Goal: Browse casually: Explore the website without a specific task or goal

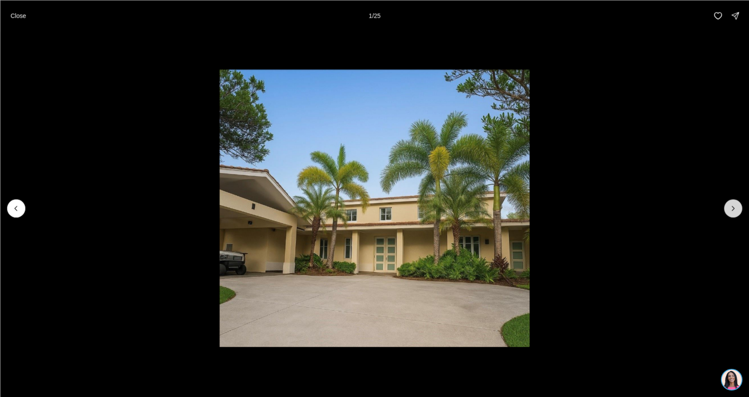
click at [734, 209] on icon "Next slide" at bounding box center [733, 208] width 9 height 9
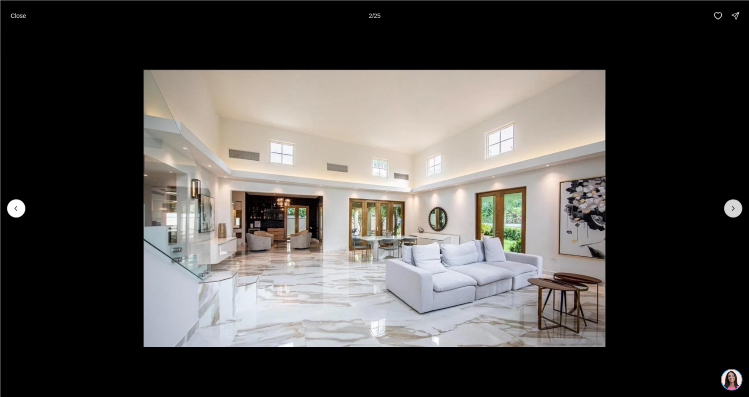
click at [734, 209] on icon "Next slide" at bounding box center [733, 208] width 2 height 4
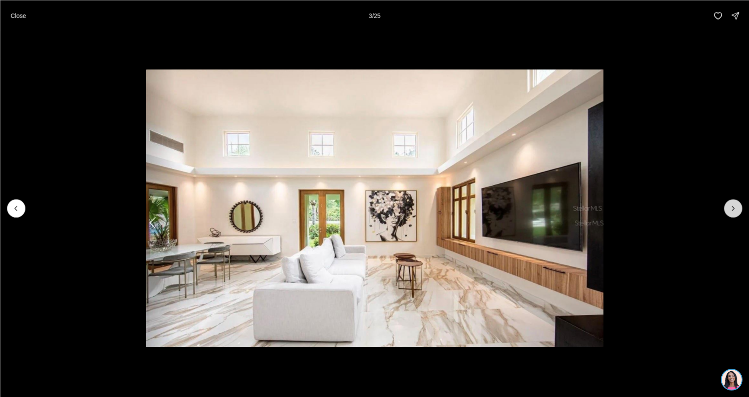
click at [734, 209] on icon "Next slide" at bounding box center [733, 208] width 2 height 4
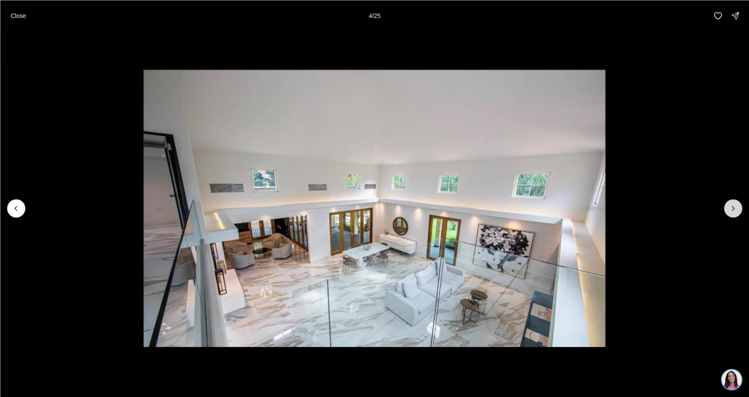
click at [733, 209] on icon "Next slide" at bounding box center [733, 208] width 9 height 9
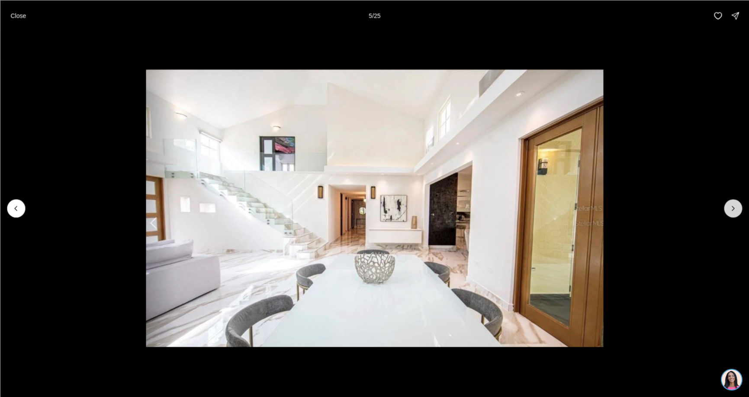
click at [733, 209] on icon "Next slide" at bounding box center [733, 208] width 9 height 9
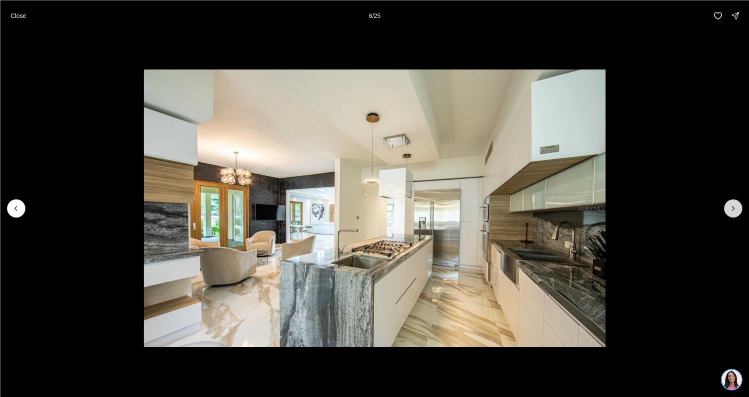
click at [731, 209] on icon "Next slide" at bounding box center [733, 208] width 9 height 9
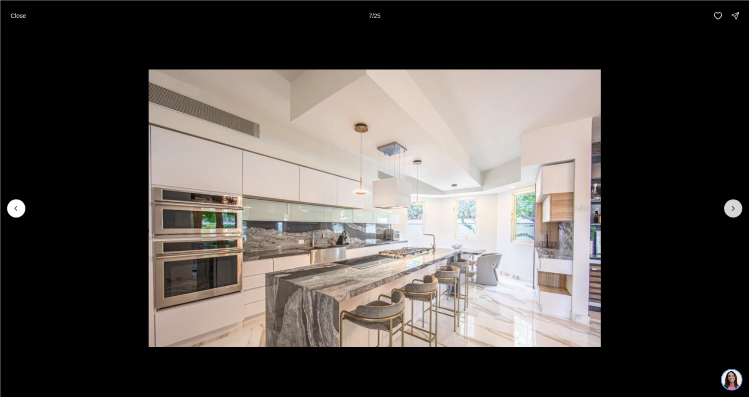
click at [729, 209] on icon "Next slide" at bounding box center [733, 208] width 9 height 9
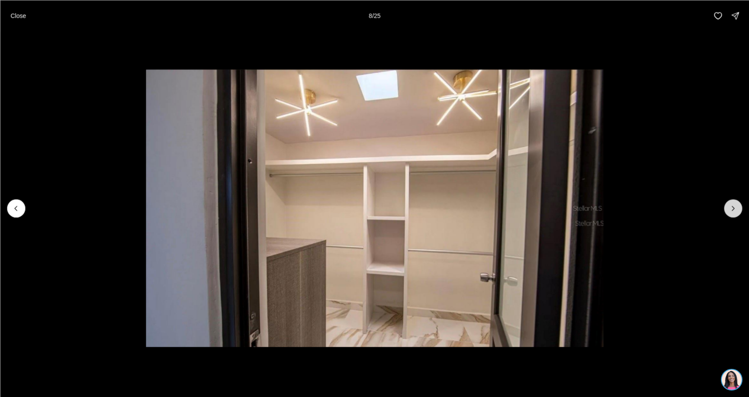
click at [729, 209] on icon "Next slide" at bounding box center [733, 208] width 9 height 9
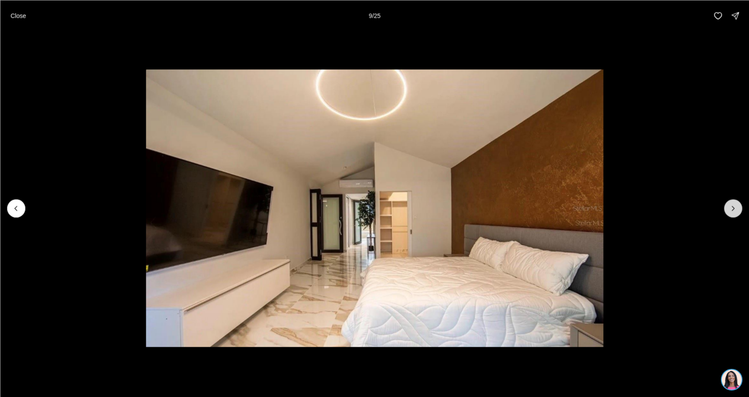
click at [729, 209] on icon "Next slide" at bounding box center [733, 208] width 9 height 9
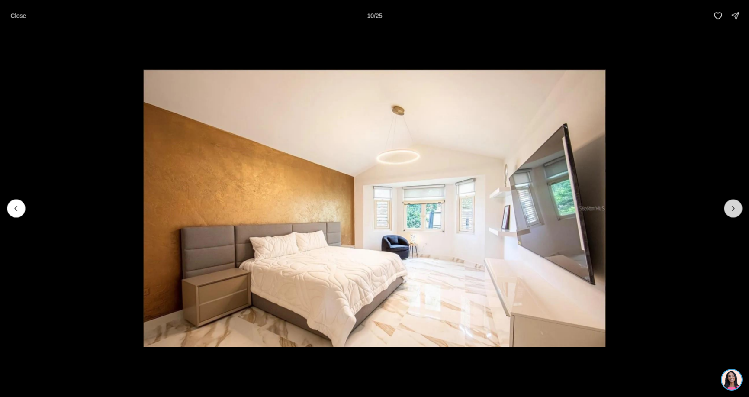
click at [729, 209] on icon "Next slide" at bounding box center [733, 208] width 9 height 9
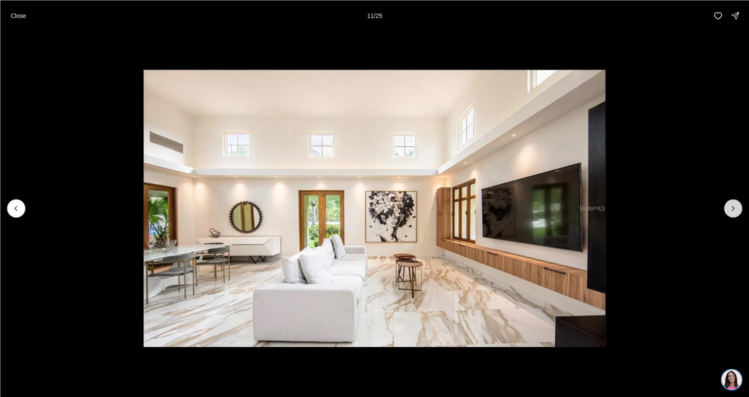
click at [729, 209] on icon "Next slide" at bounding box center [733, 208] width 9 height 9
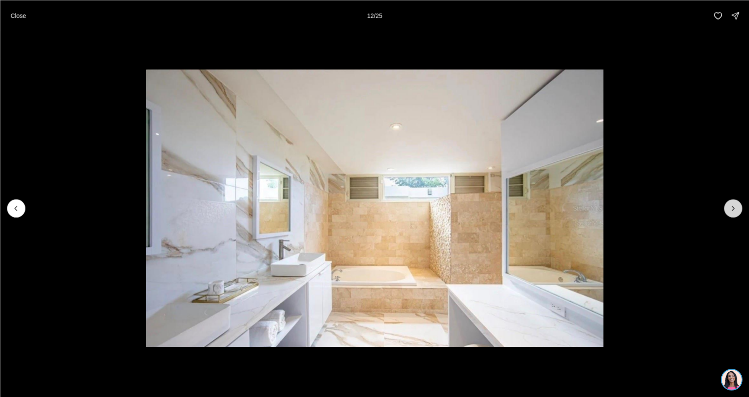
click at [729, 209] on icon "Next slide" at bounding box center [733, 208] width 9 height 9
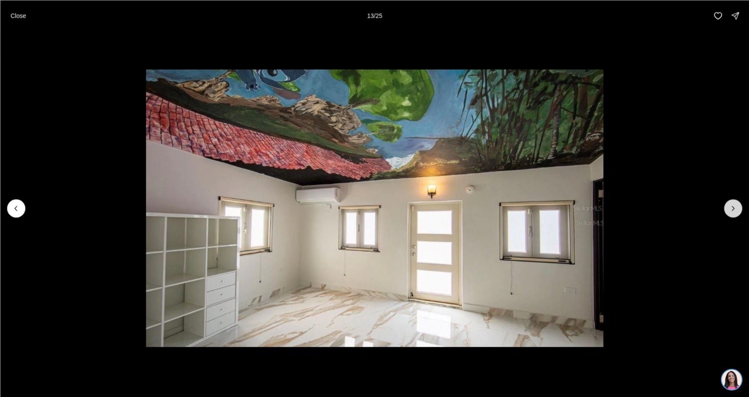
click at [729, 209] on icon "Next slide" at bounding box center [733, 208] width 9 height 9
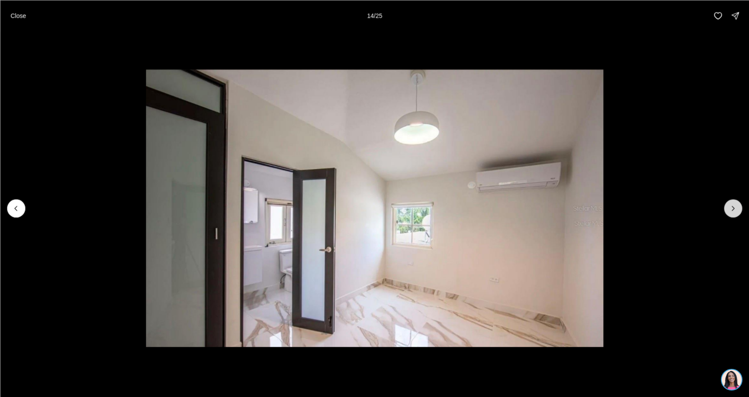
click at [729, 209] on icon "Next slide" at bounding box center [733, 208] width 9 height 9
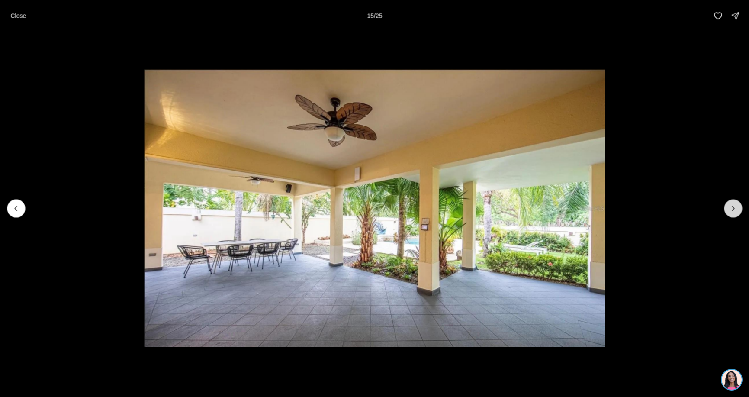
click at [729, 209] on icon "Next slide" at bounding box center [733, 208] width 9 height 9
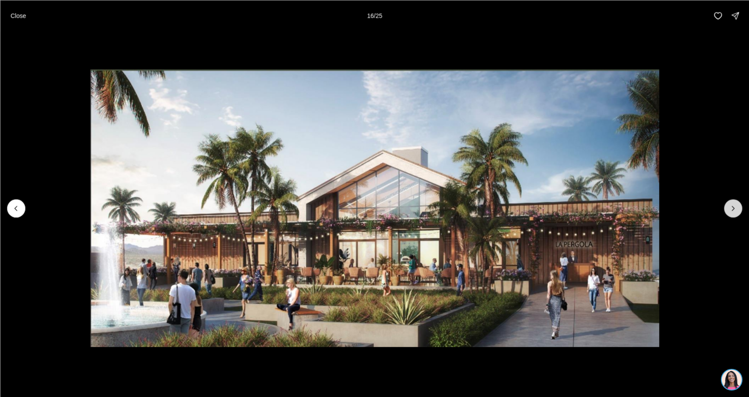
click at [729, 209] on icon "Next slide" at bounding box center [733, 208] width 9 height 9
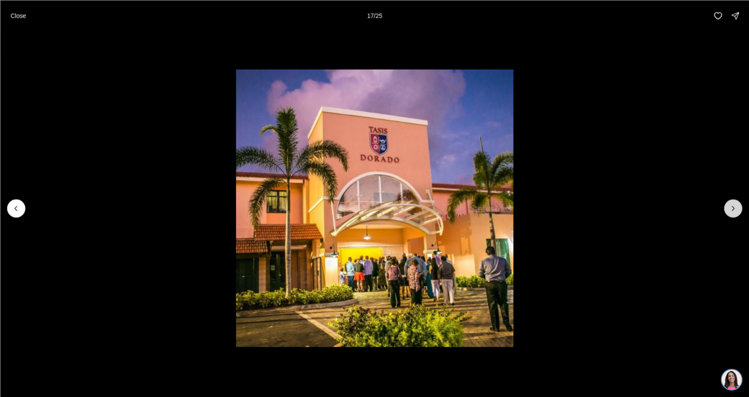
click at [728, 209] on button "Next slide" at bounding box center [733, 208] width 18 height 18
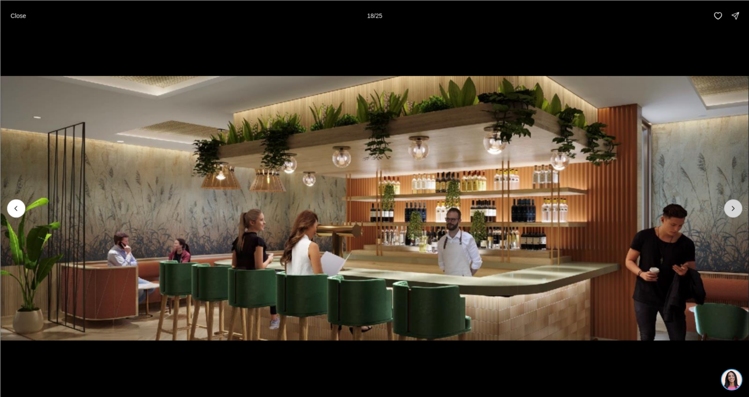
click at [727, 209] on button "Next slide" at bounding box center [733, 208] width 18 height 18
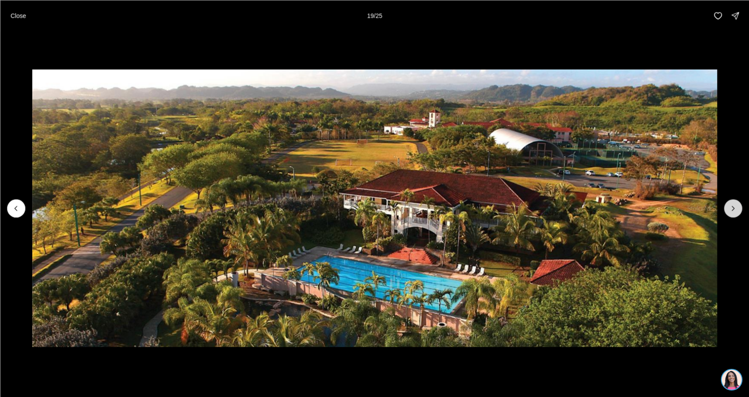
click at [727, 209] on button "Next slide" at bounding box center [733, 208] width 18 height 18
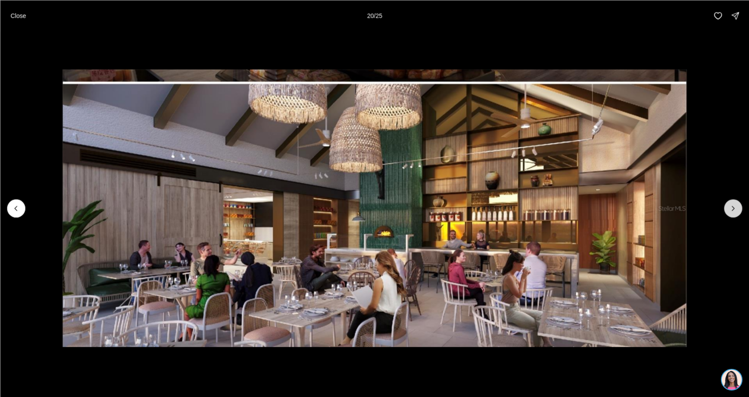
click at [727, 209] on button "Next slide" at bounding box center [733, 208] width 18 height 18
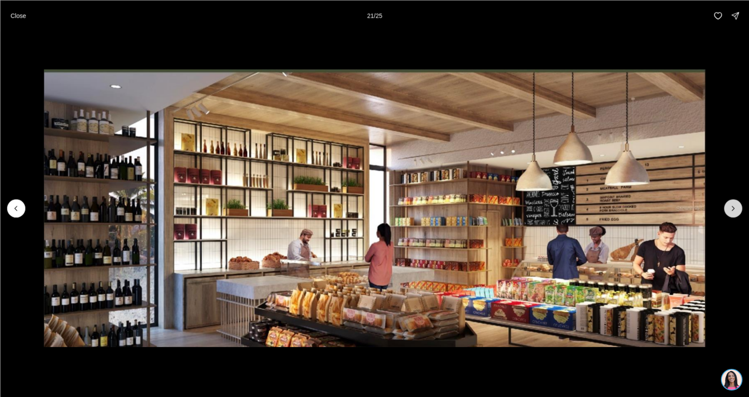
click at [727, 209] on button "Next slide" at bounding box center [733, 208] width 18 height 18
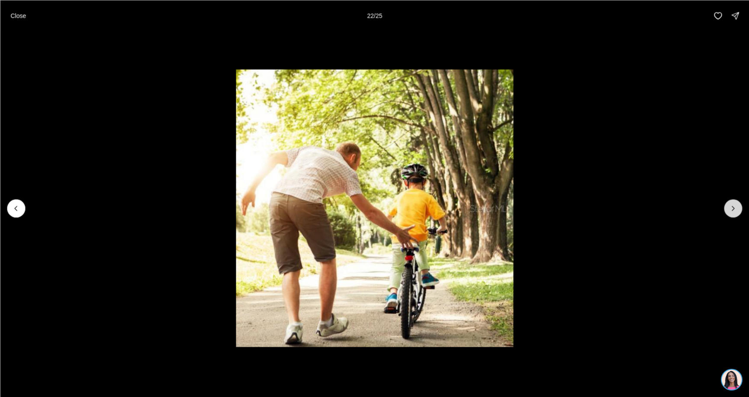
click at [727, 209] on button "Next slide" at bounding box center [733, 208] width 18 height 18
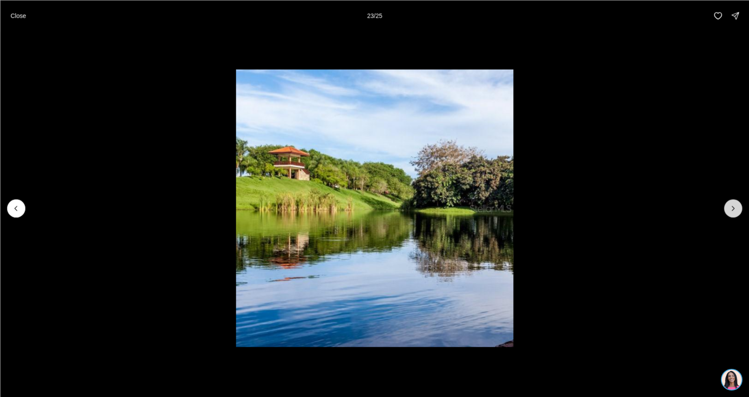
click at [727, 209] on button "Next slide" at bounding box center [733, 208] width 18 height 18
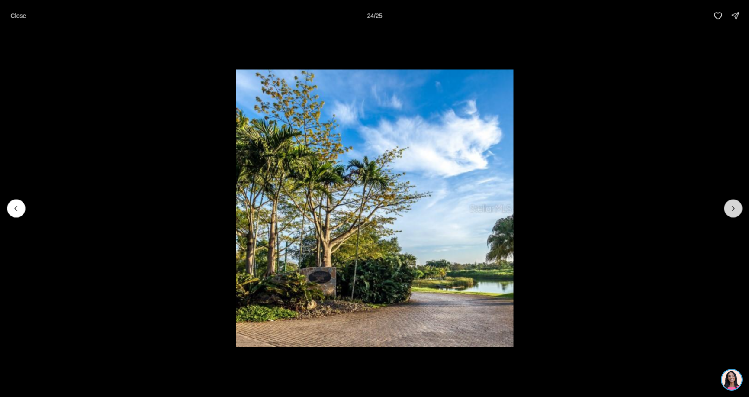
click at [727, 209] on button "Next slide" at bounding box center [733, 208] width 18 height 18
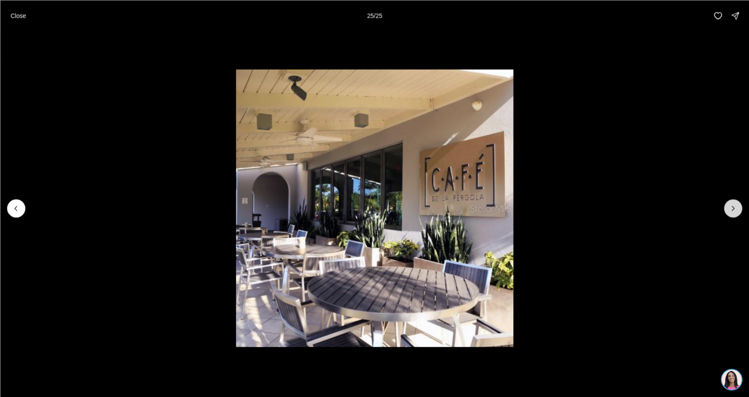
click at [727, 209] on div at bounding box center [733, 208] width 18 height 18
click at [733, 211] on div at bounding box center [733, 208] width 18 height 18
click at [732, 210] on div at bounding box center [733, 208] width 18 height 18
click at [732, 209] on div at bounding box center [733, 208] width 18 height 18
click at [16, 10] on button "Close" at bounding box center [18, 15] width 26 height 17
